Goal: Complete application form

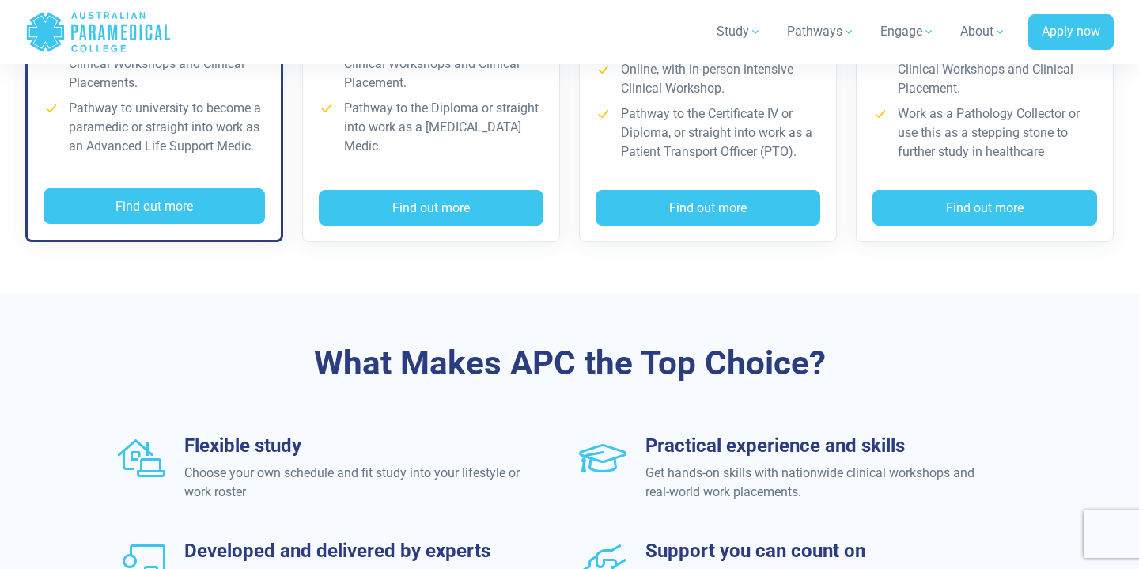
scroll to position [1501, 0]
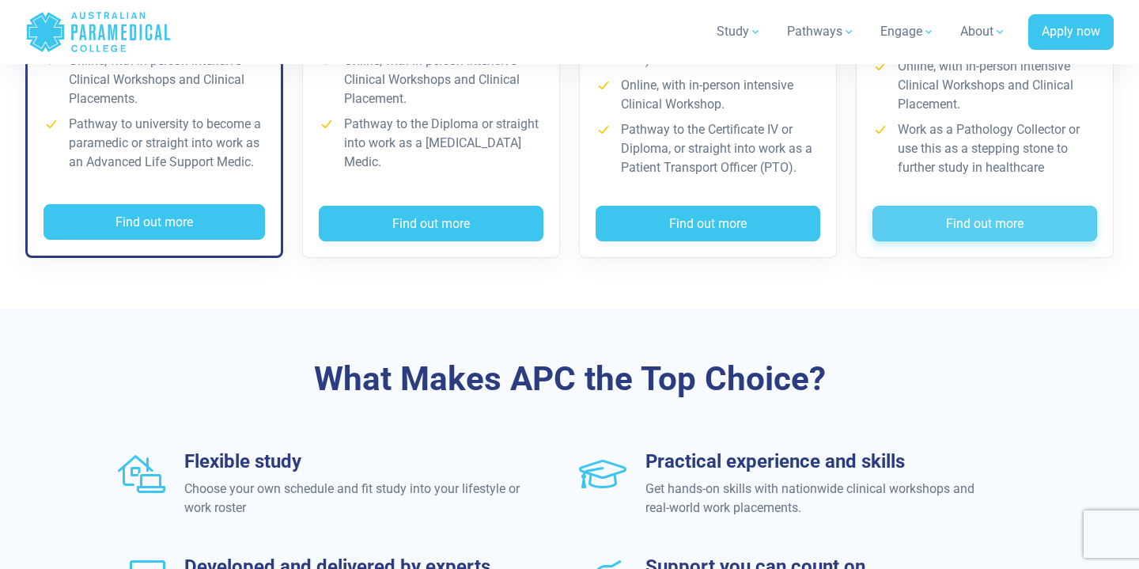
click at [949, 214] on button "Find out more" at bounding box center [985, 224] width 225 height 36
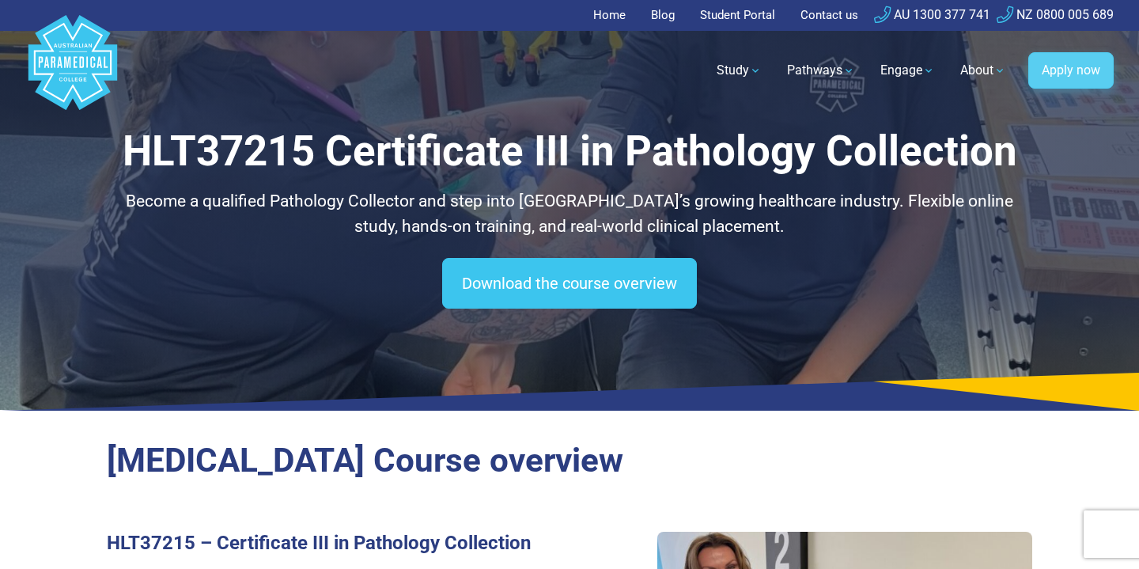
click at [1070, 70] on link "Apply now" at bounding box center [1071, 70] width 85 height 36
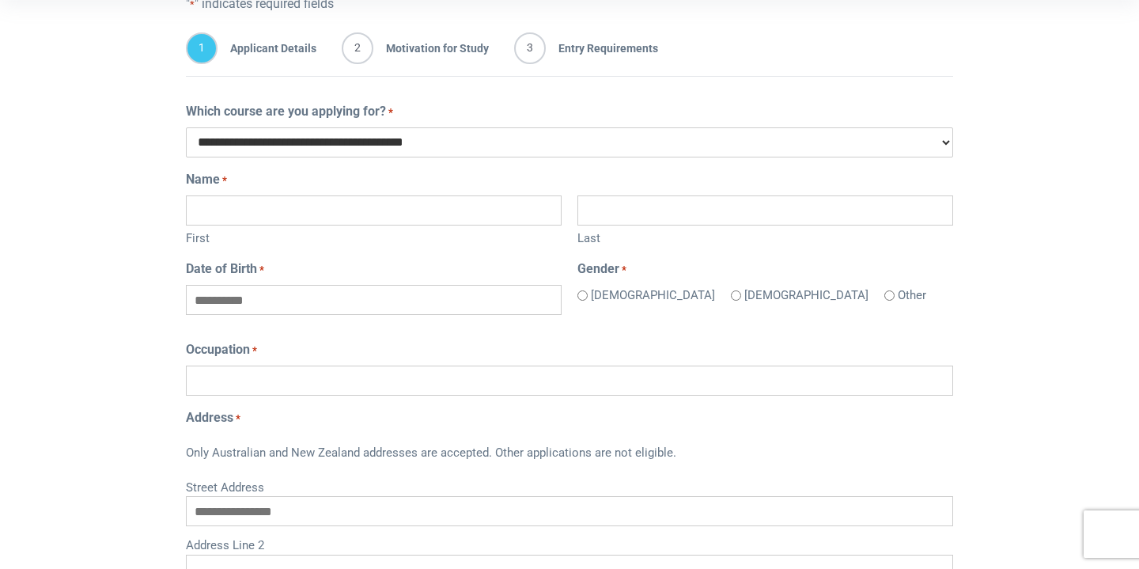
scroll to position [332, 0]
